Goal: Transaction & Acquisition: Book appointment/travel/reservation

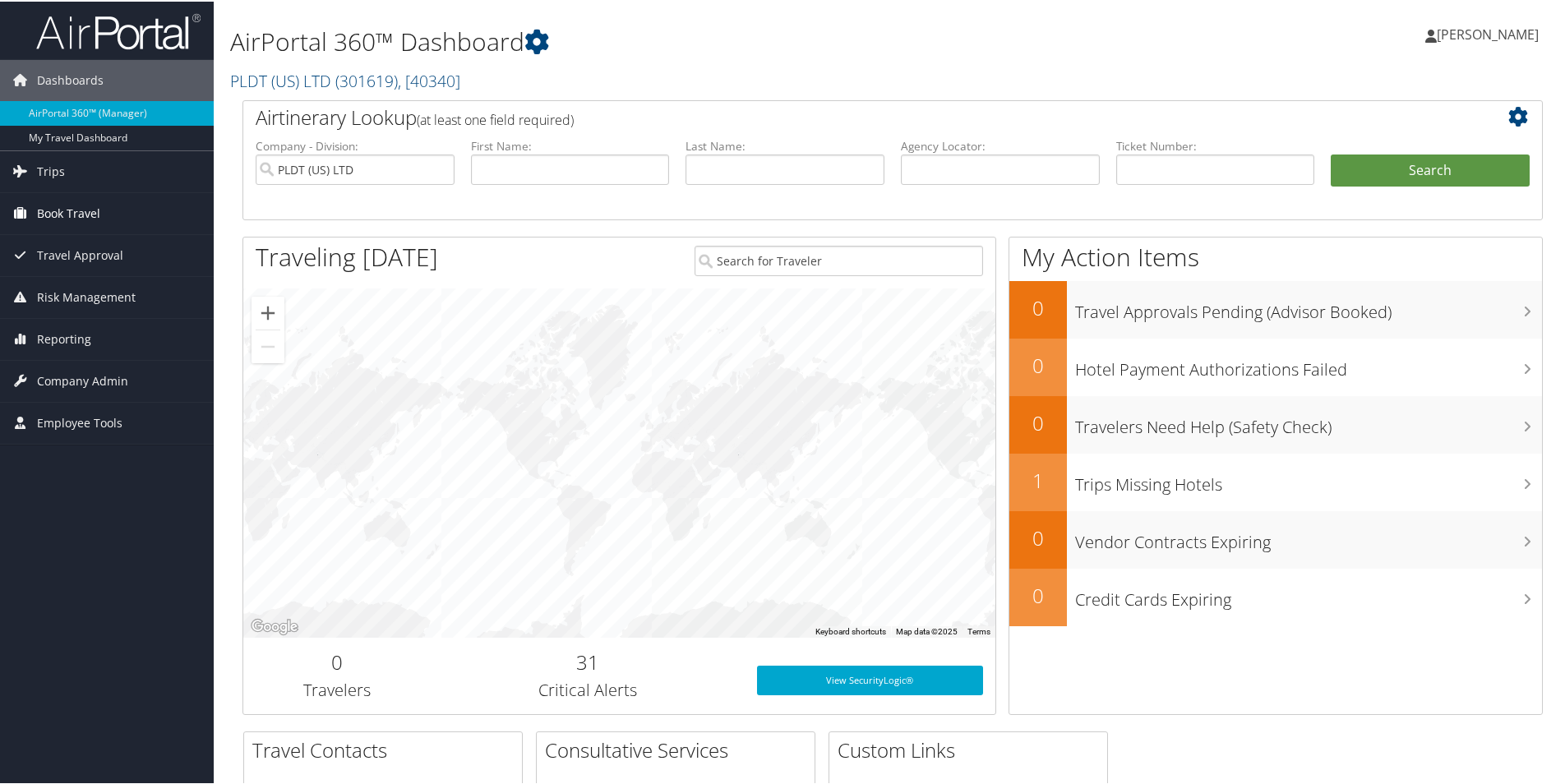
click at [71, 208] on span "Book Travel" at bounding box center [69, 212] width 63 height 41
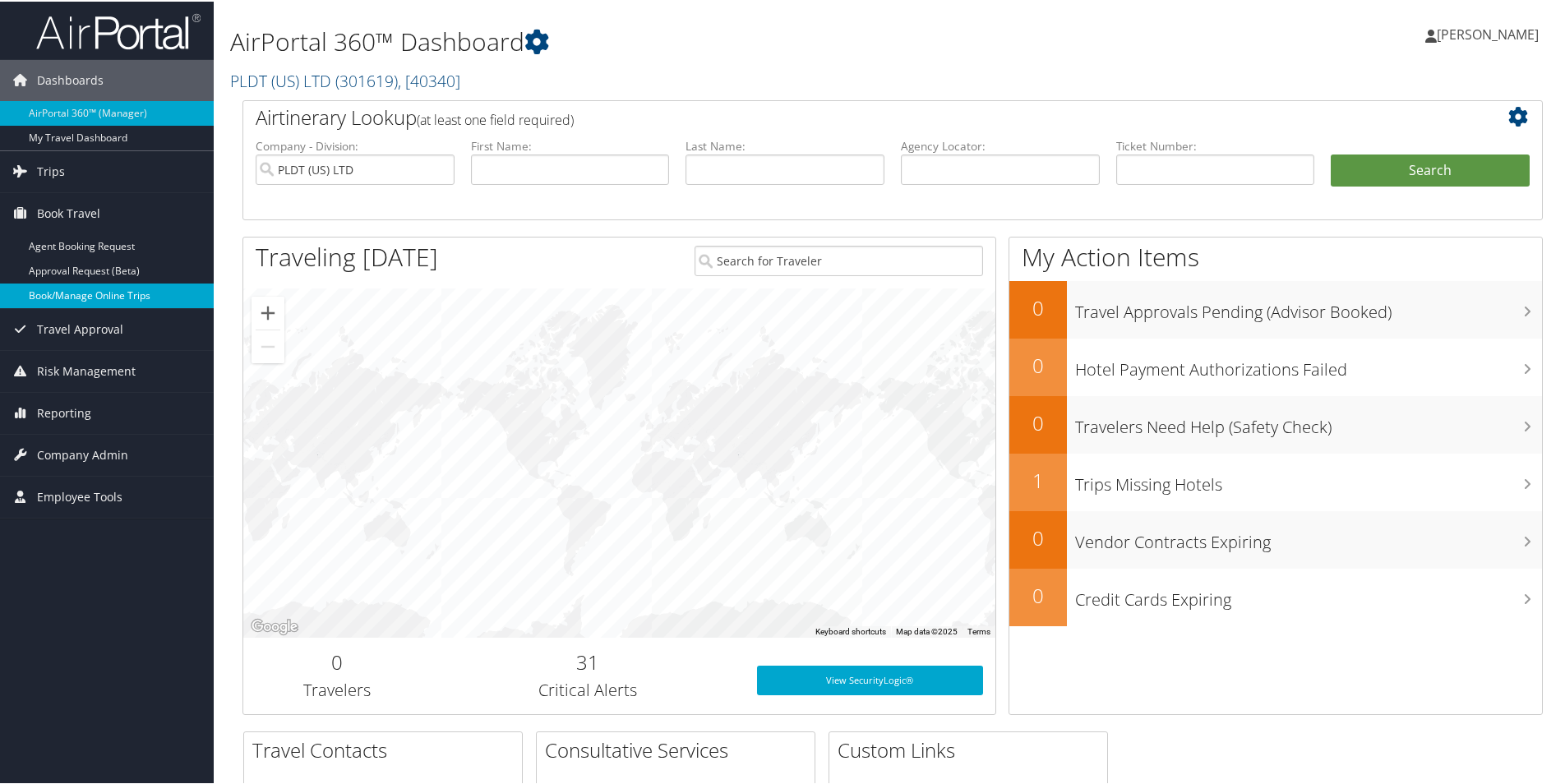
click at [72, 293] on link "Book/Manage Online Trips" at bounding box center [107, 295] width 214 height 25
